Goal: Task Accomplishment & Management: Understand process/instructions

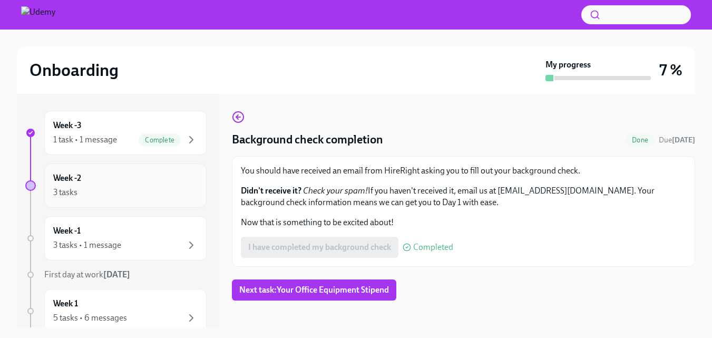
click at [105, 194] on div "3 tasks" at bounding box center [125, 192] width 144 height 13
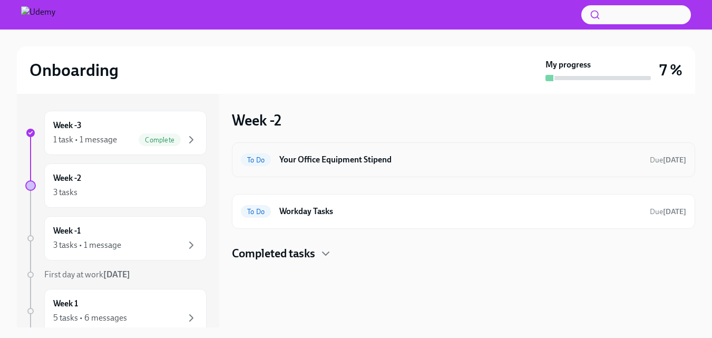
click at [337, 160] on h6 "Your Office Equipment Stipend" at bounding box center [460, 160] width 362 height 12
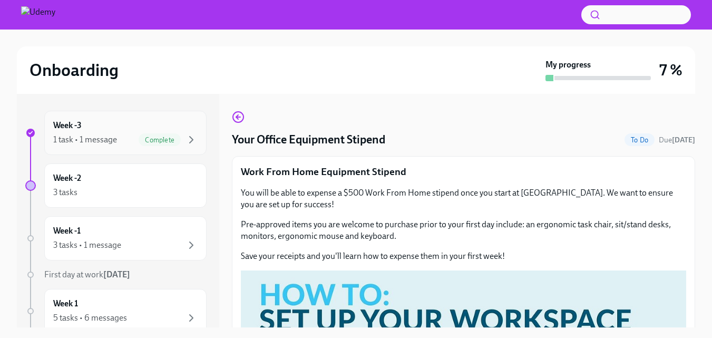
click at [113, 142] on div "1 task • 1 message" at bounding box center [85, 140] width 64 height 12
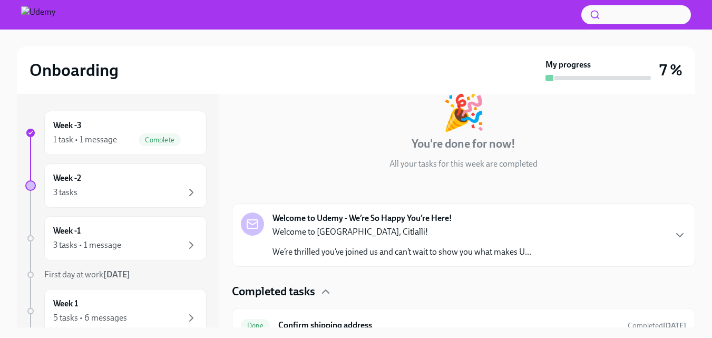
scroll to position [80, 0]
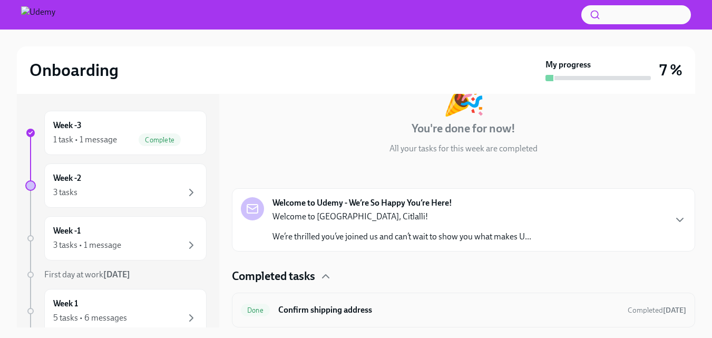
click at [338, 305] on h6 "Confirm shipping address" at bounding box center [448, 310] width 341 height 12
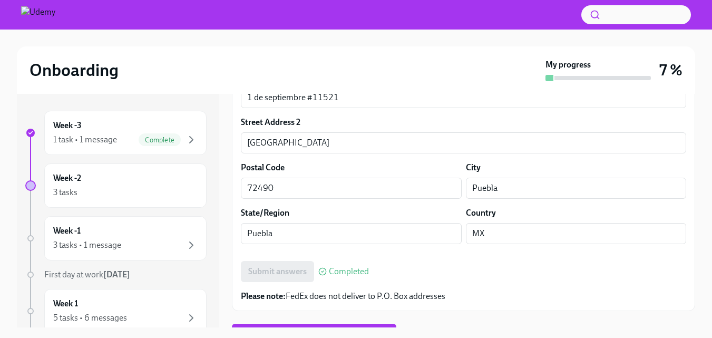
scroll to position [564, 0]
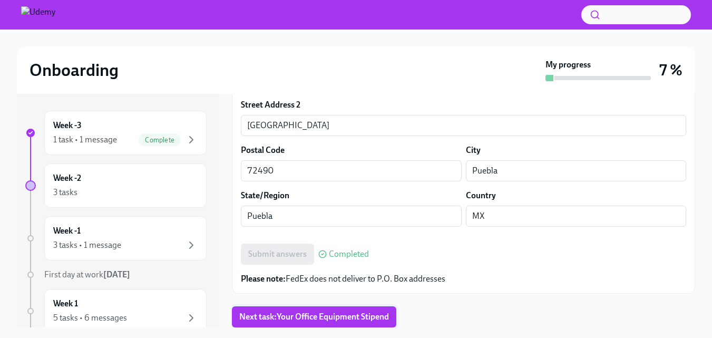
click at [314, 312] on span "Next task : Your Office Equipment Stipend" at bounding box center [314, 316] width 150 height 11
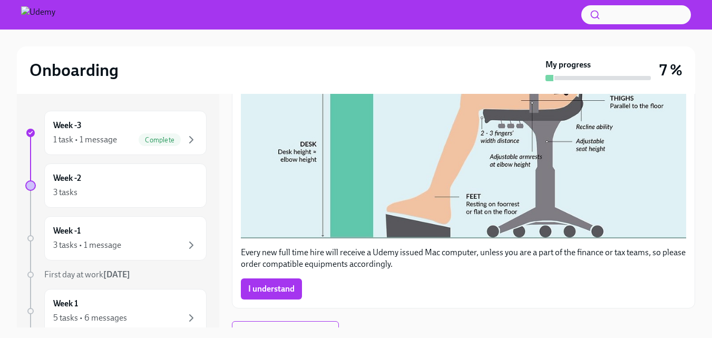
scroll to position [479, 0]
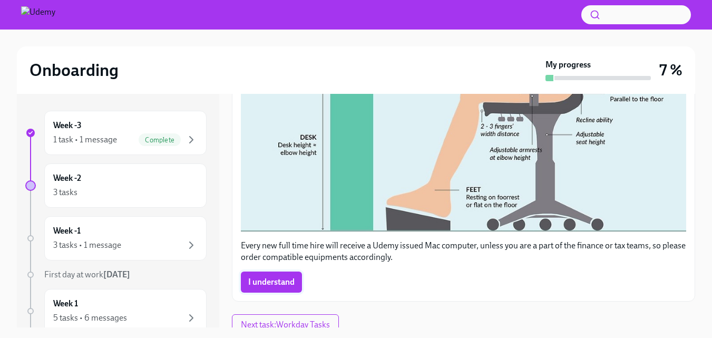
click at [265, 277] on span "I understand" at bounding box center [271, 282] width 46 height 11
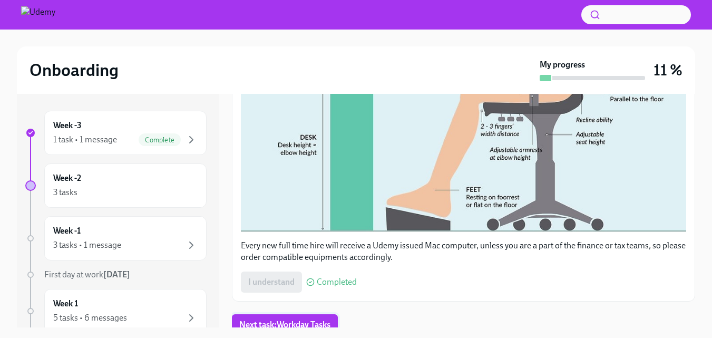
click at [314, 319] on span "Next task : Workday Tasks" at bounding box center [284, 324] width 91 height 11
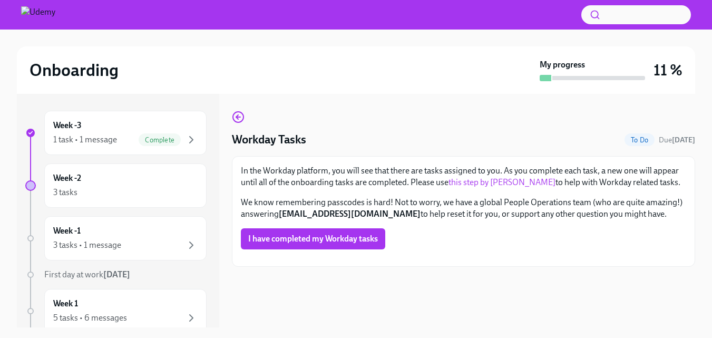
click at [502, 180] on link "this step by step guide" at bounding box center [501, 182] width 107 height 10
click at [358, 233] on span "I have completed my Workday tasks" at bounding box center [313, 238] width 130 height 11
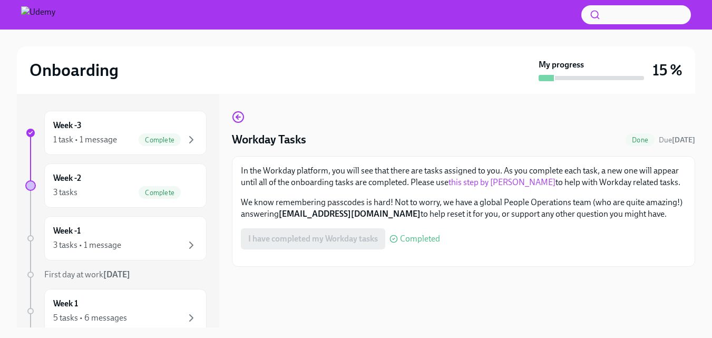
scroll to position [0, 0]
click at [109, 192] on div "3 tasks Complete" at bounding box center [125, 192] width 144 height 13
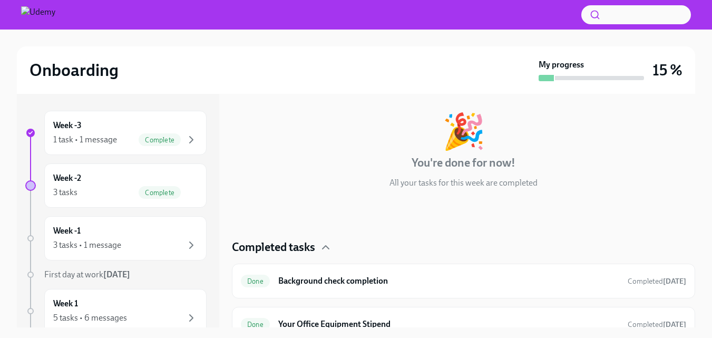
scroll to position [103, 0]
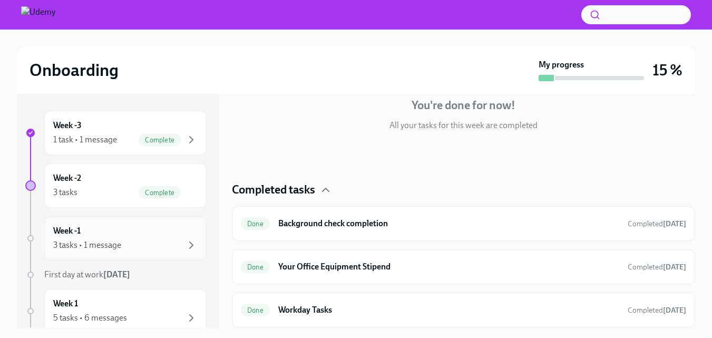
click at [144, 231] on div "Week -1 3 tasks • 1 message" at bounding box center [125, 238] width 144 height 26
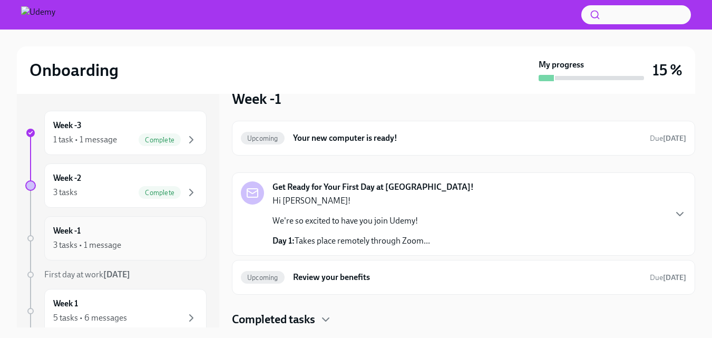
scroll to position [22, 0]
click at [396, 142] on h6 "Your new computer is ready!" at bounding box center [467, 138] width 348 height 12
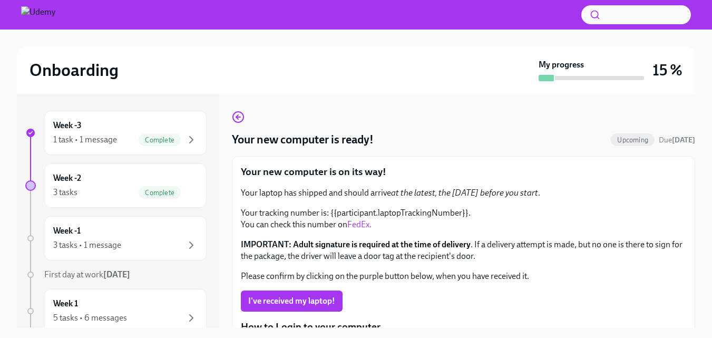
click at [510, 219] on p "Your tracking number is: {{participant.laptopTrackingNumber}}. You can check th…" at bounding box center [463, 218] width 445 height 23
click at [190, 248] on icon "button" at bounding box center [191, 245] width 3 height 6
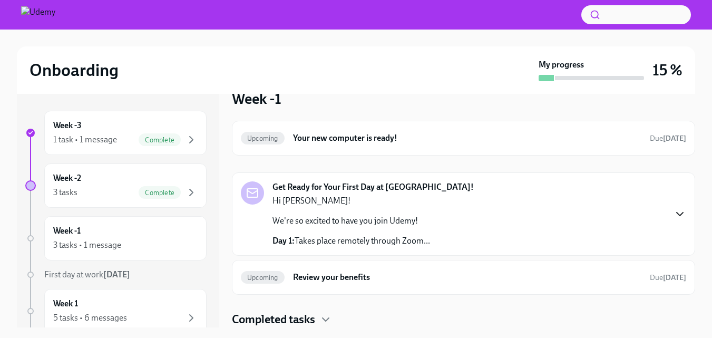
click at [677, 214] on icon "button" at bounding box center [680, 213] width 6 height 3
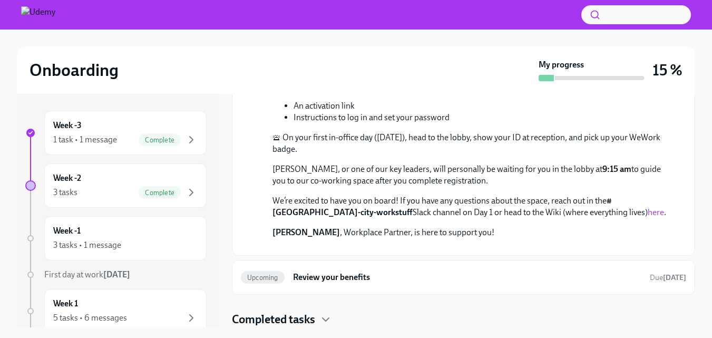
scroll to position [622, 0]
click at [329, 316] on icon "button" at bounding box center [325, 319] width 13 height 13
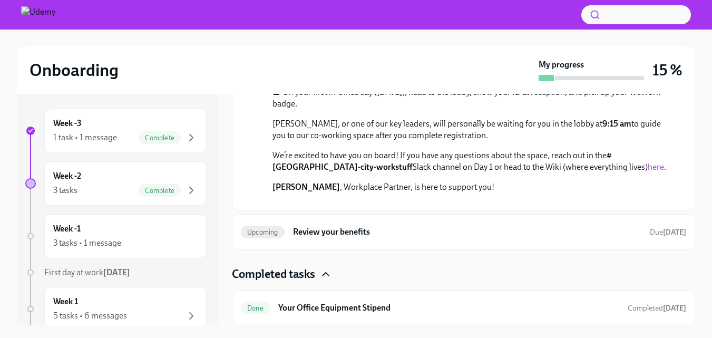
scroll to position [666, 0]
click at [363, 304] on h6 "Your Office Equipment Stipend" at bounding box center [448, 308] width 341 height 12
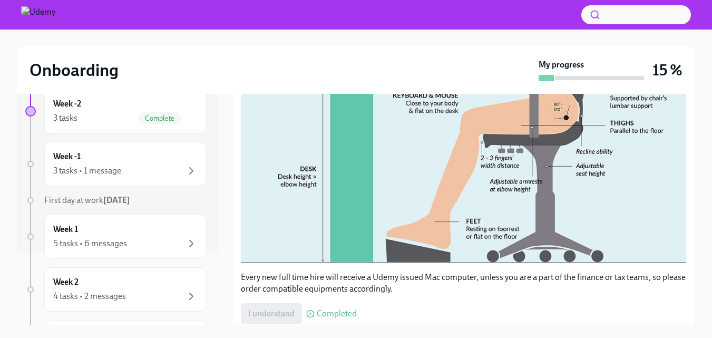
scroll to position [73, 0]
click at [153, 227] on div "Week 1 5 tasks • 6 messages" at bounding box center [125, 235] width 144 height 26
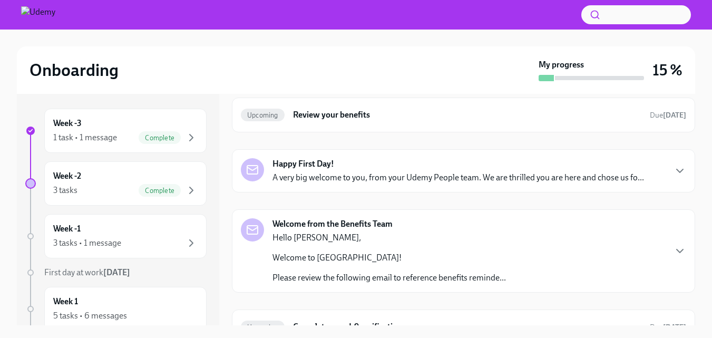
scroll to position [46, 0]
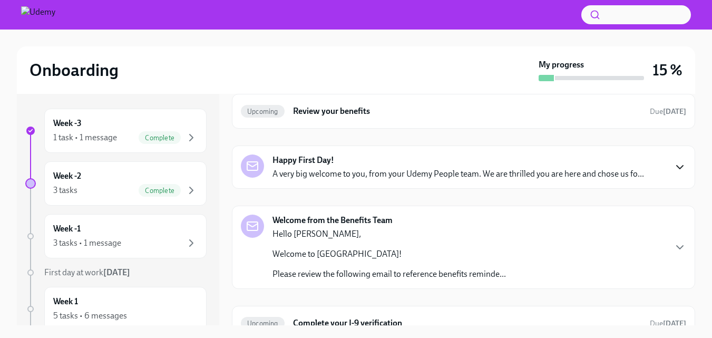
click at [673, 162] on icon "button" at bounding box center [679, 167] width 13 height 13
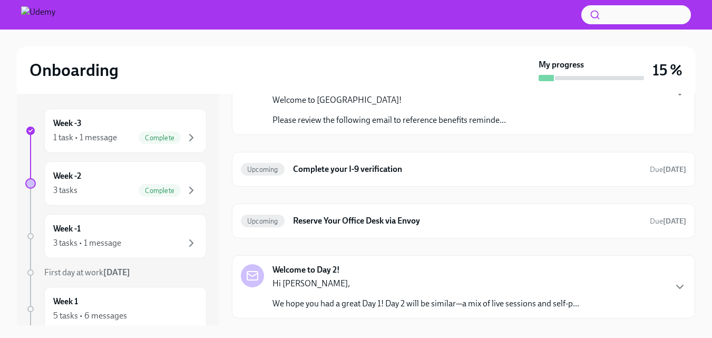
scroll to position [569, 0]
